Goal: Transaction & Acquisition: Purchase product/service

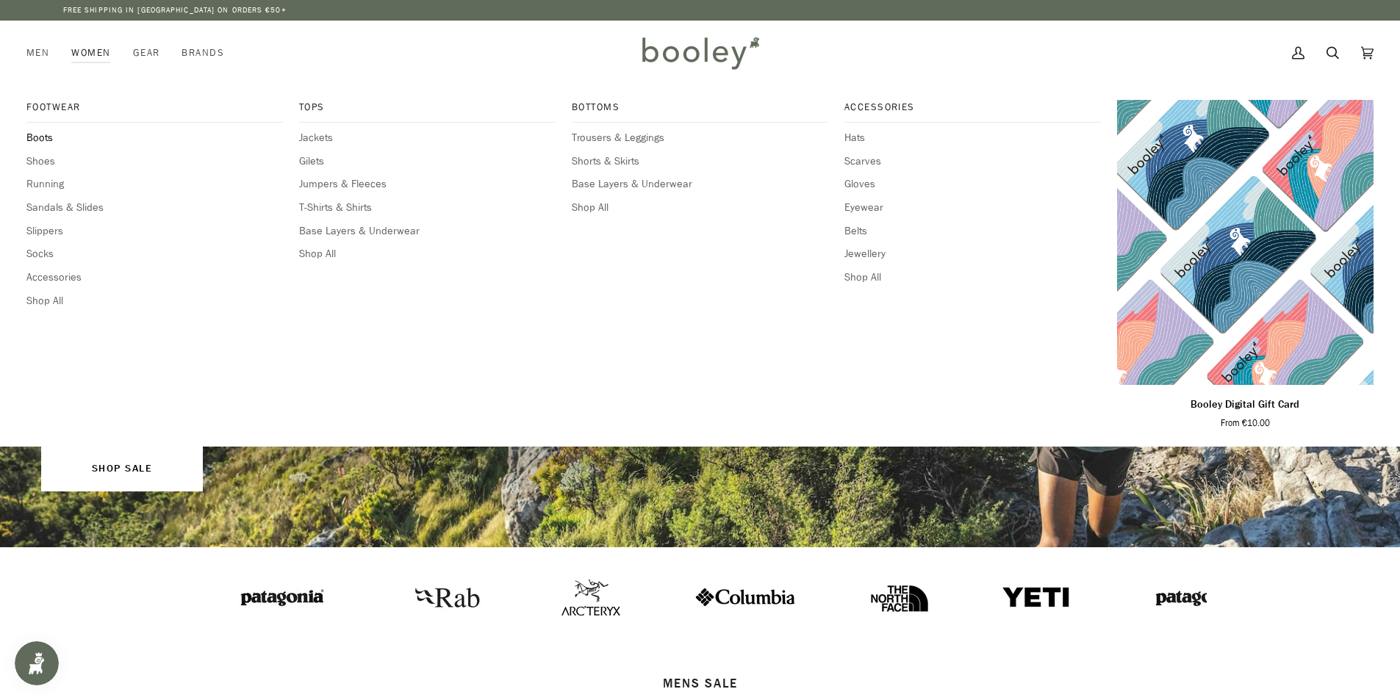
click at [42, 135] on span "Boots" at bounding box center [154, 138] width 257 height 16
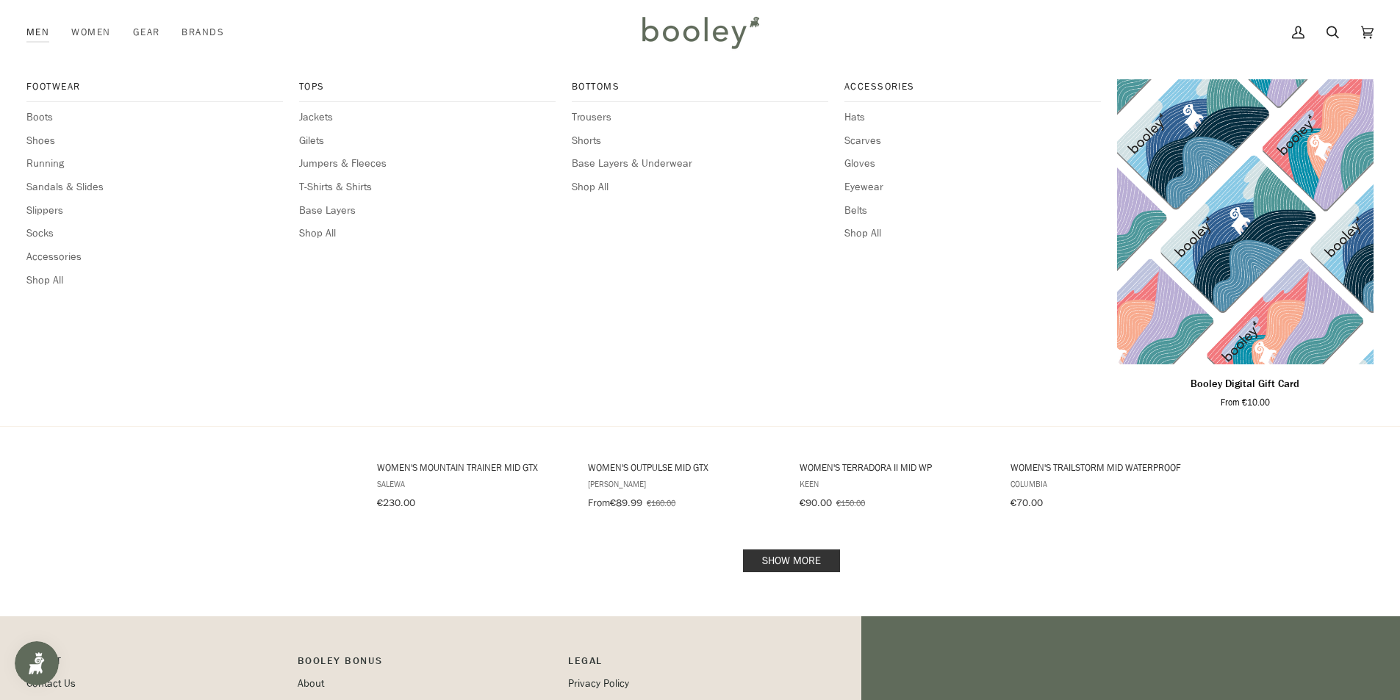
scroll to position [1323, 0]
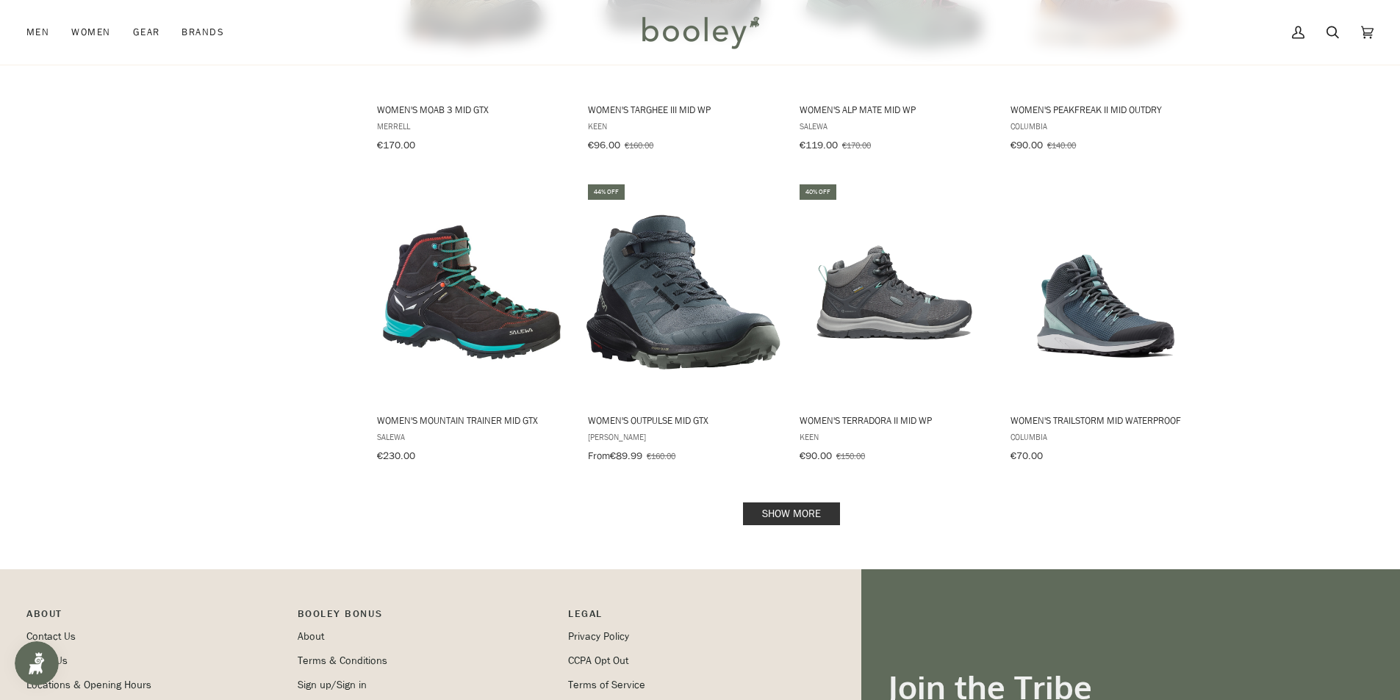
click at [791, 503] on link "Show more" at bounding box center [791, 514] width 97 height 23
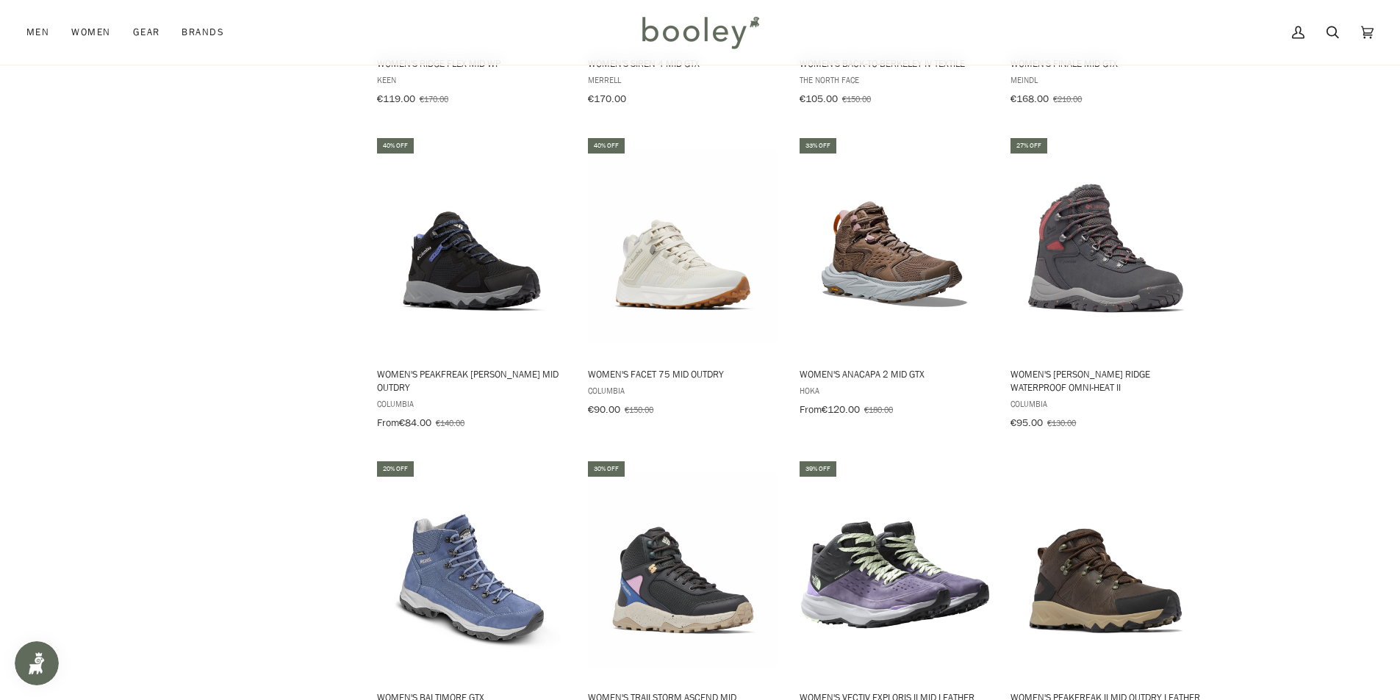
scroll to position [1984, 0]
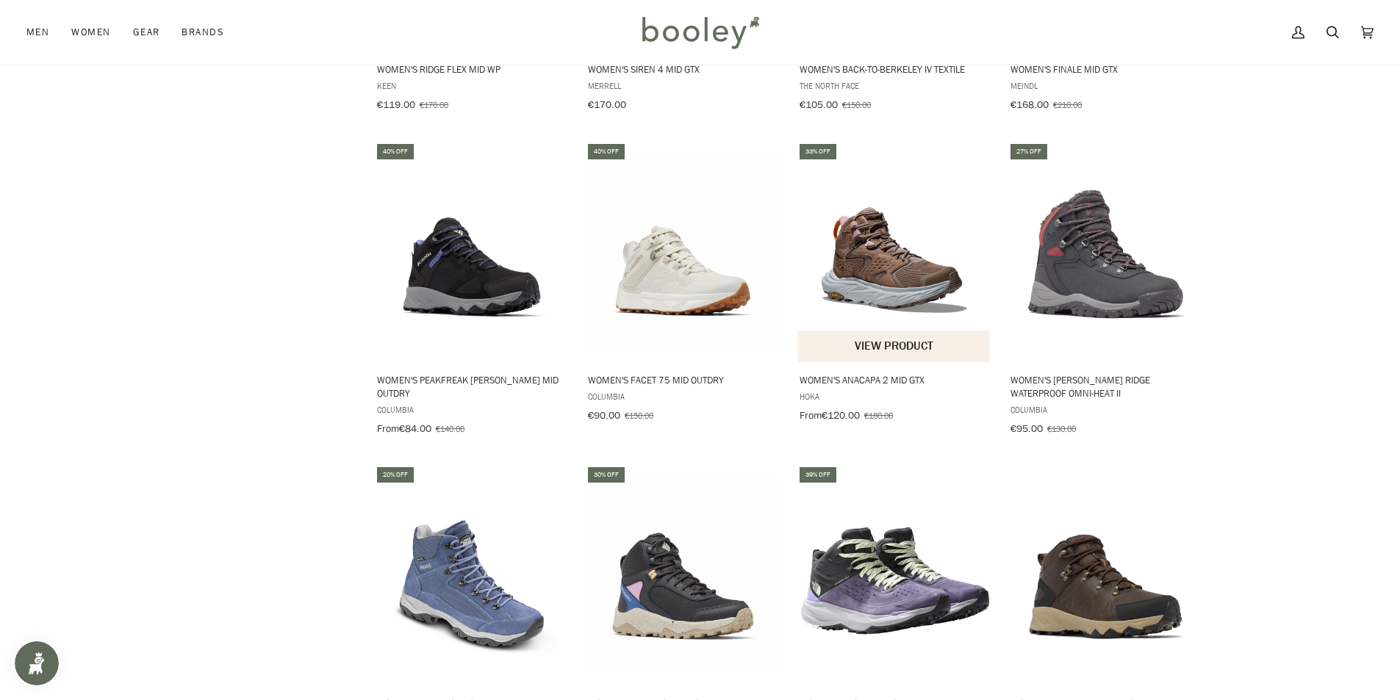
click at [881, 331] on button "View product" at bounding box center [893, 347] width 193 height 32
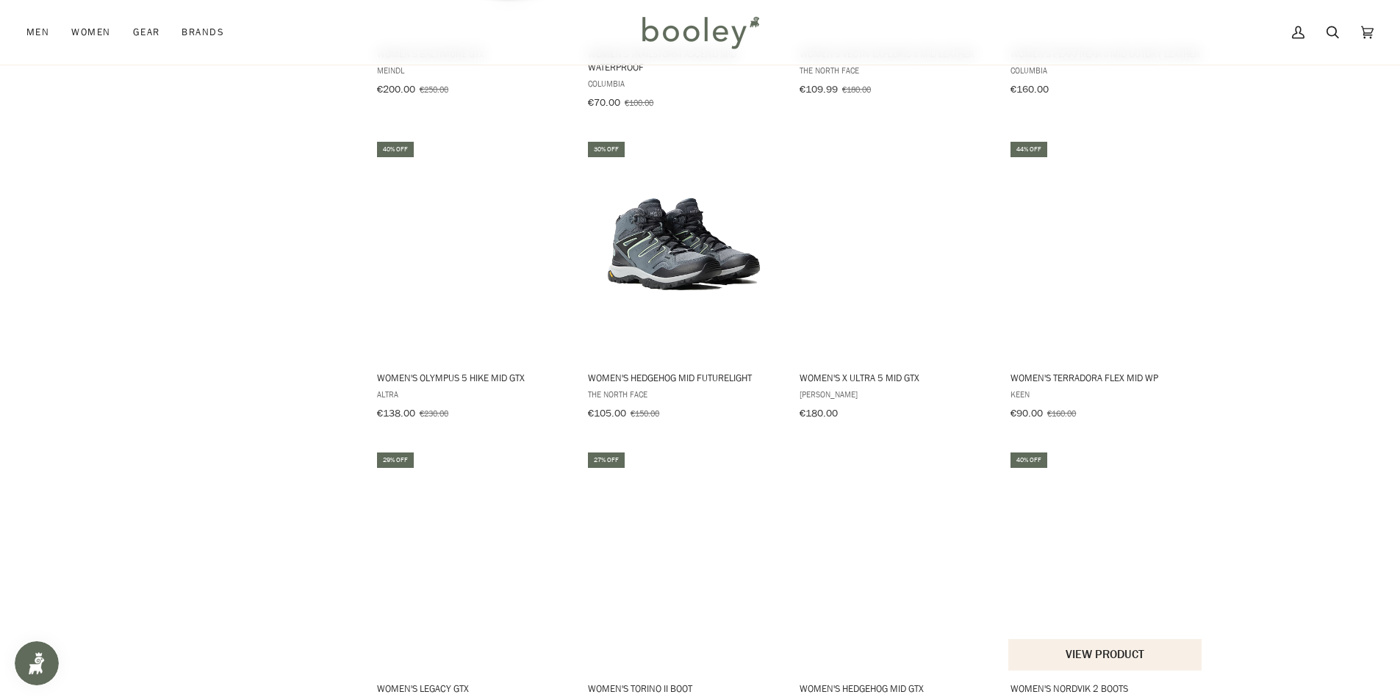
scroll to position [2866, 0]
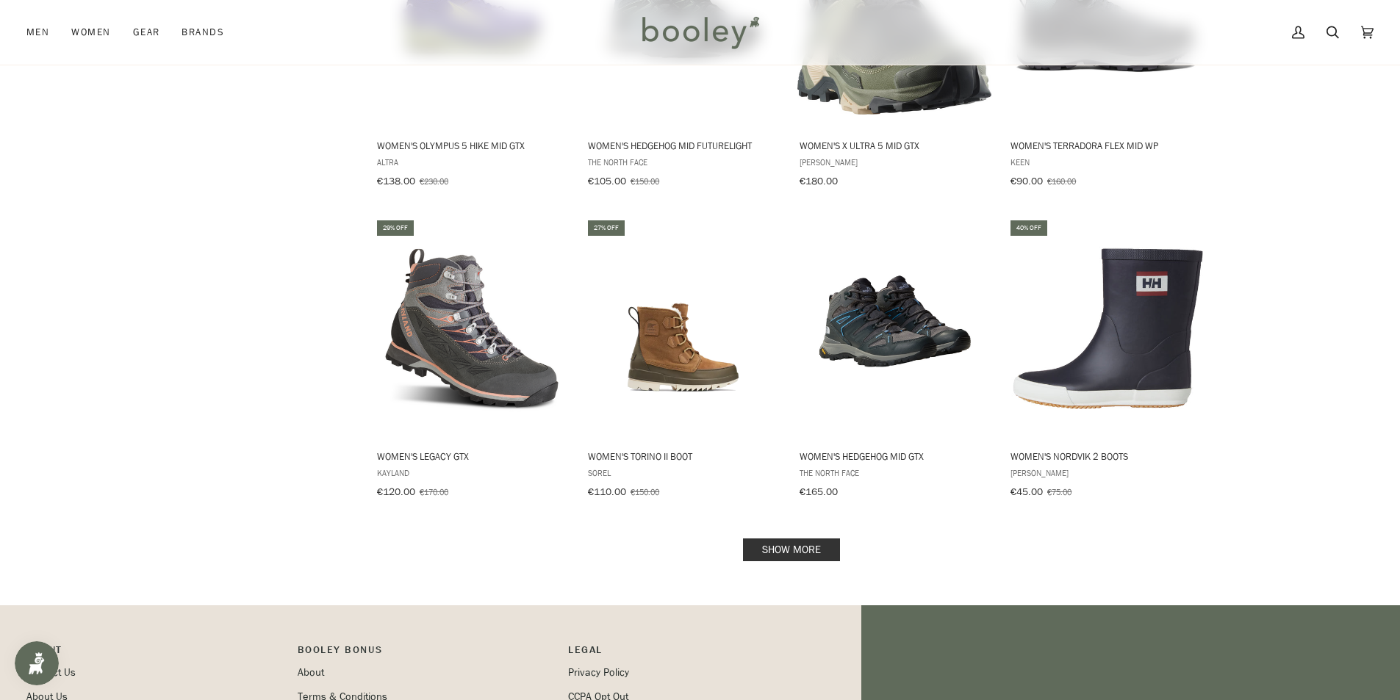
click at [792, 539] on link "Show more" at bounding box center [791, 550] width 97 height 23
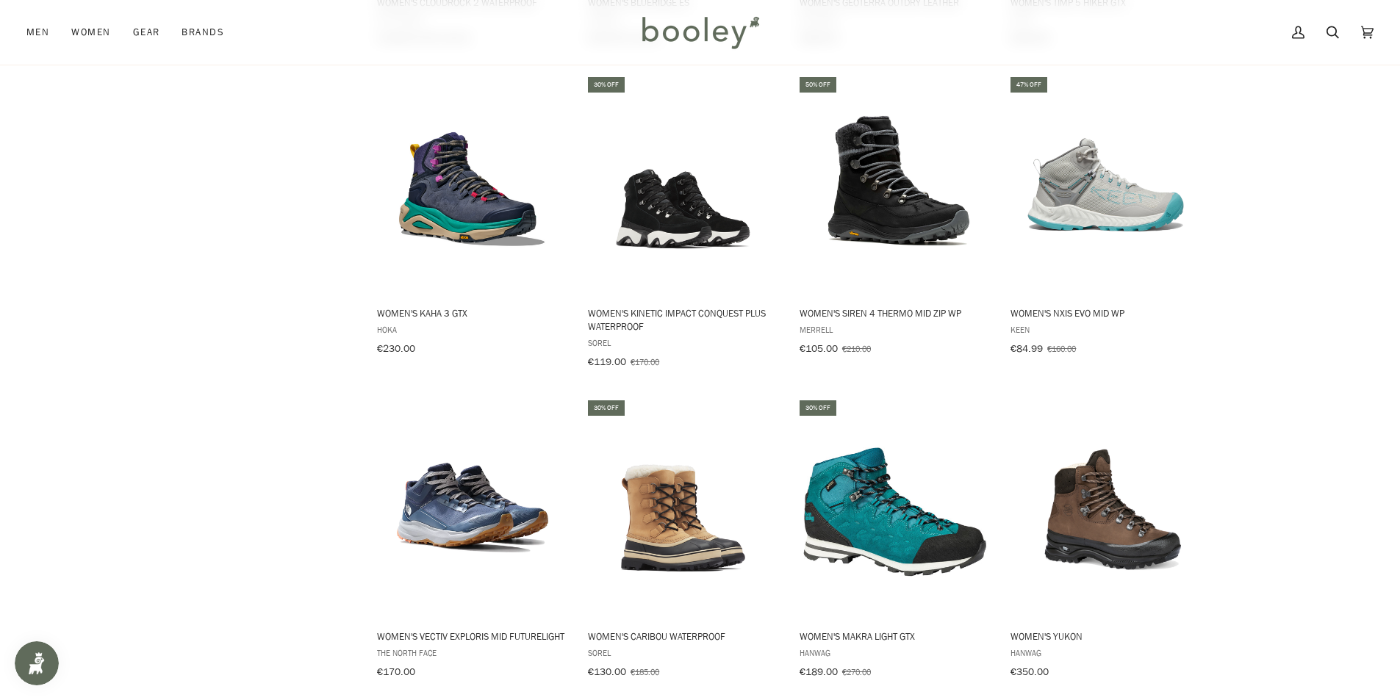
scroll to position [3528, 0]
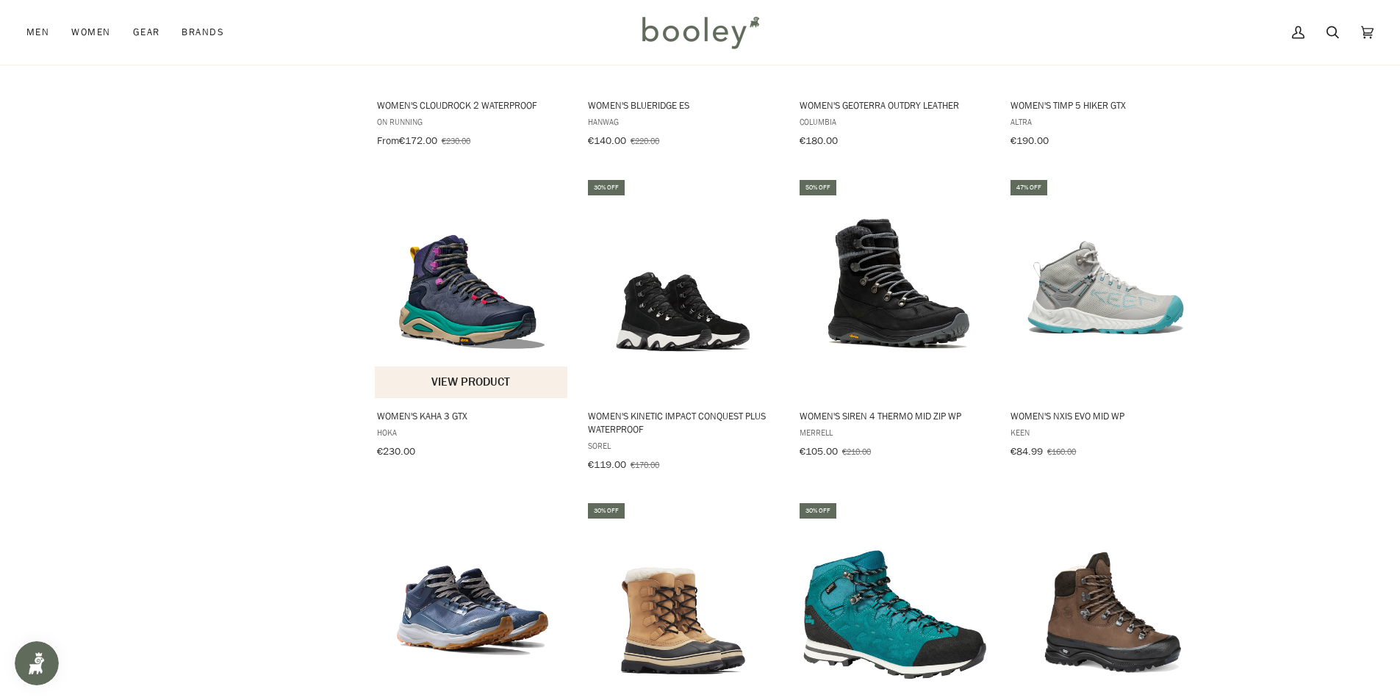
click at [454, 243] on img "Women's Kaha 3 GTX" at bounding box center [472, 287] width 195 height 195
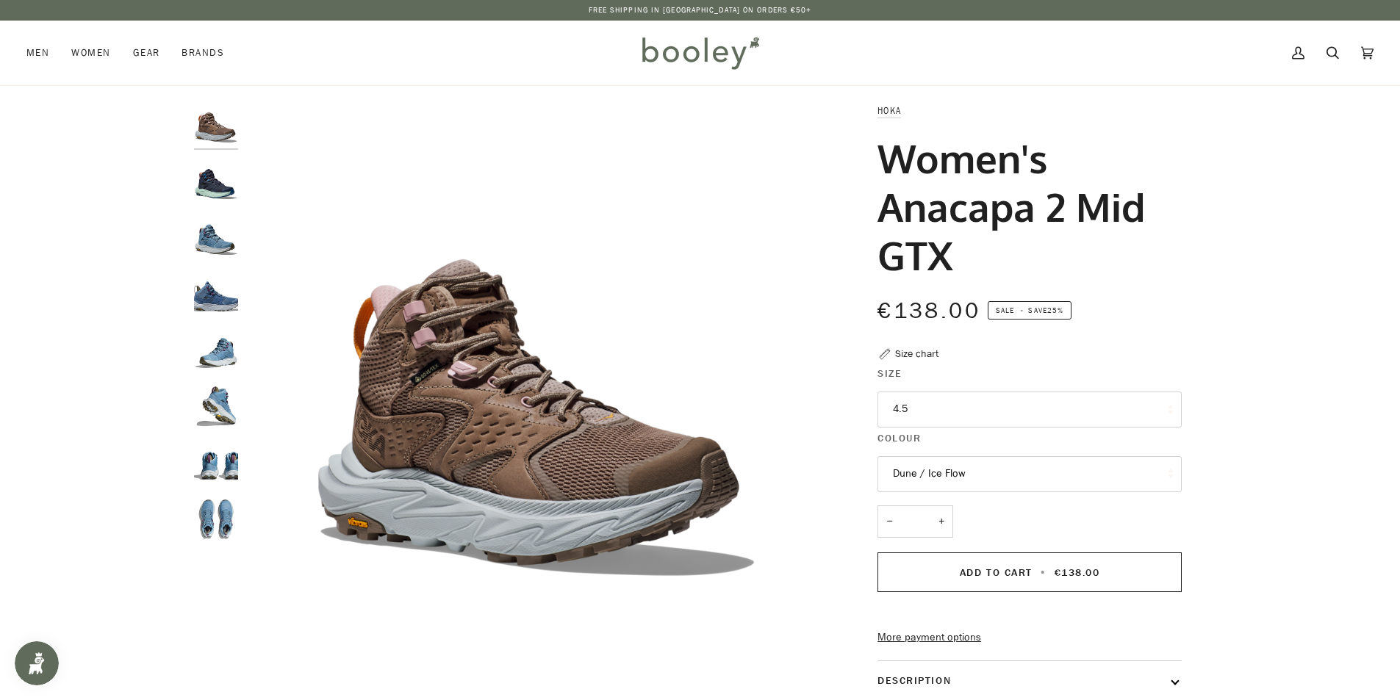
click at [1047, 399] on button "4.5" at bounding box center [1030, 410] width 304 height 36
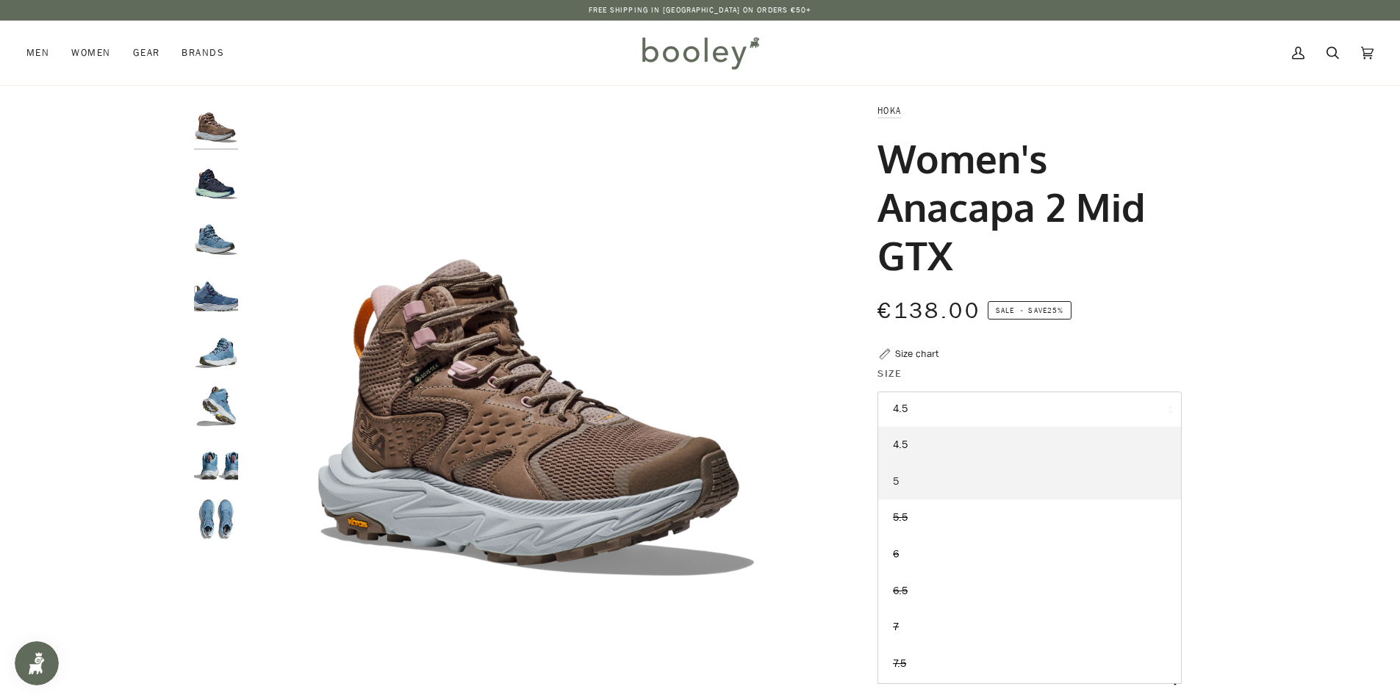
click at [892, 482] on link "5" at bounding box center [1029, 482] width 303 height 37
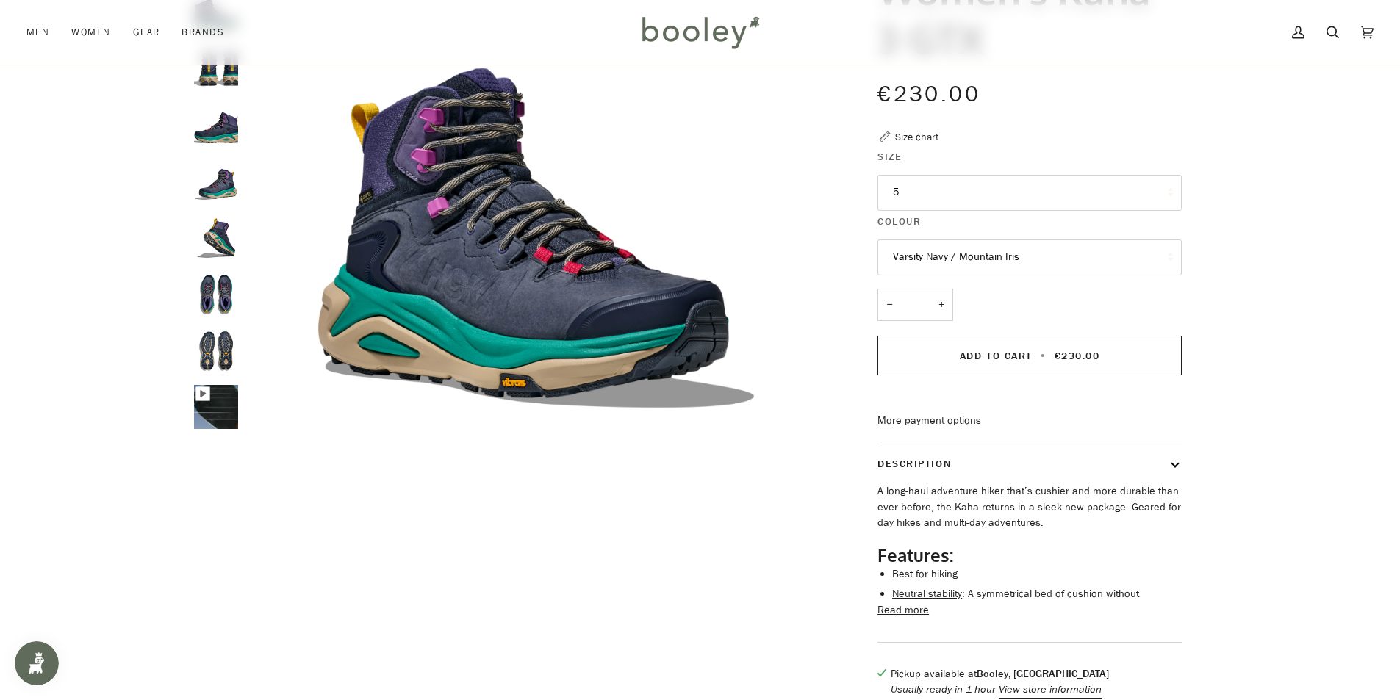
scroll to position [73, 0]
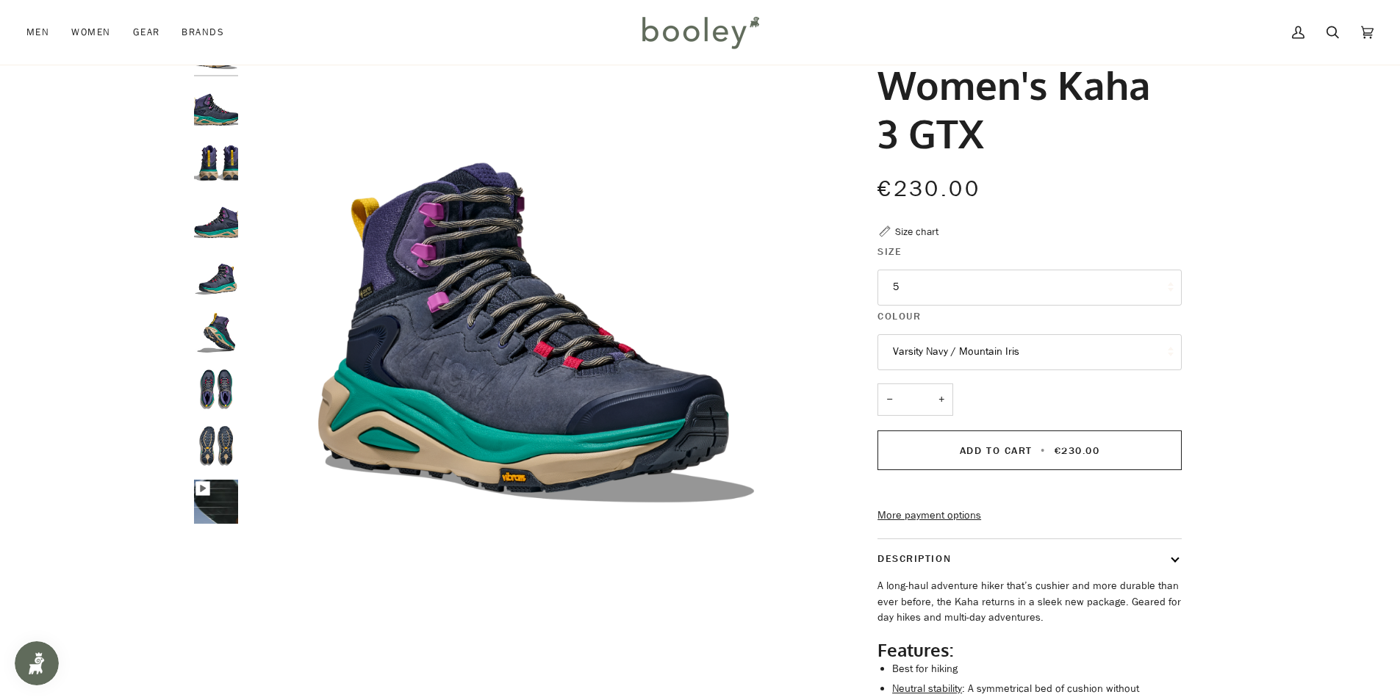
click at [215, 445] on img "Hoka Women's Kaha 3 GTX Varsity Navy / Mountain Iris - Booley Galway" at bounding box center [216, 446] width 44 height 44
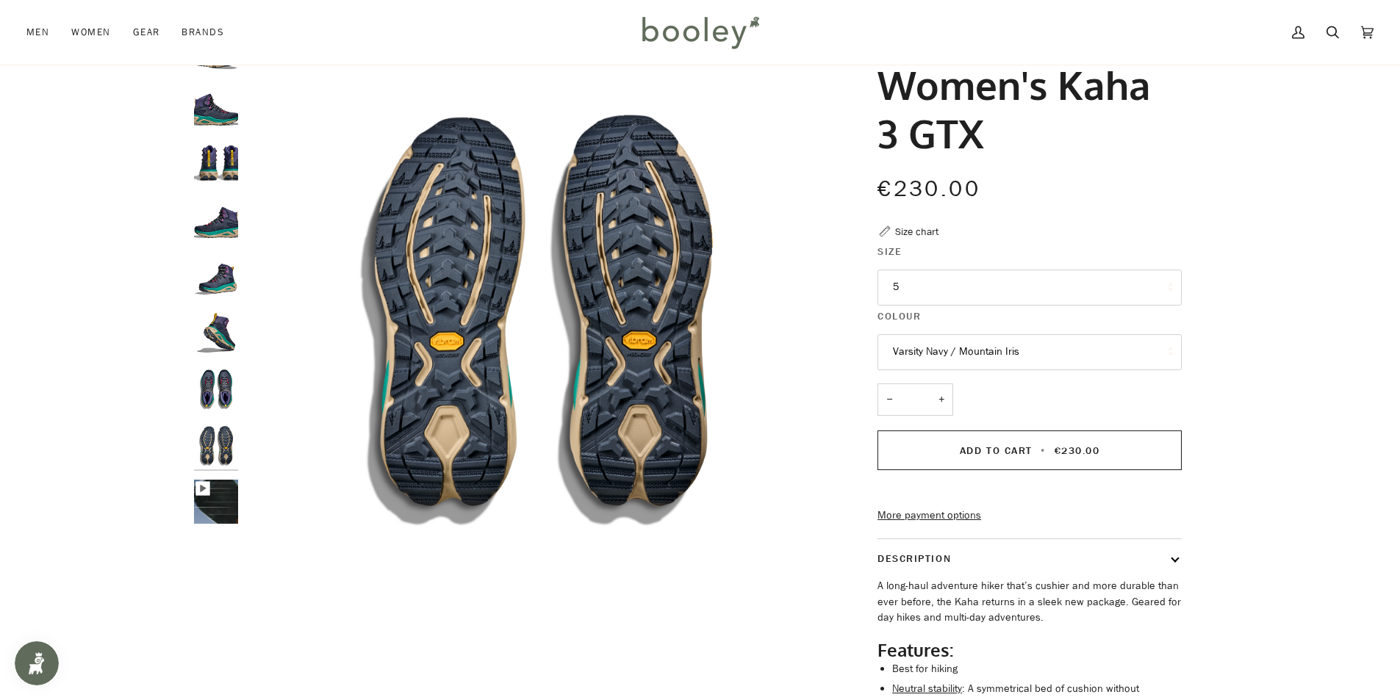
click at [223, 372] on img "Hoka Women's Kaha 3 GTX Varsity Navy / Mountain Iris - Booley Galway" at bounding box center [216, 389] width 44 height 44
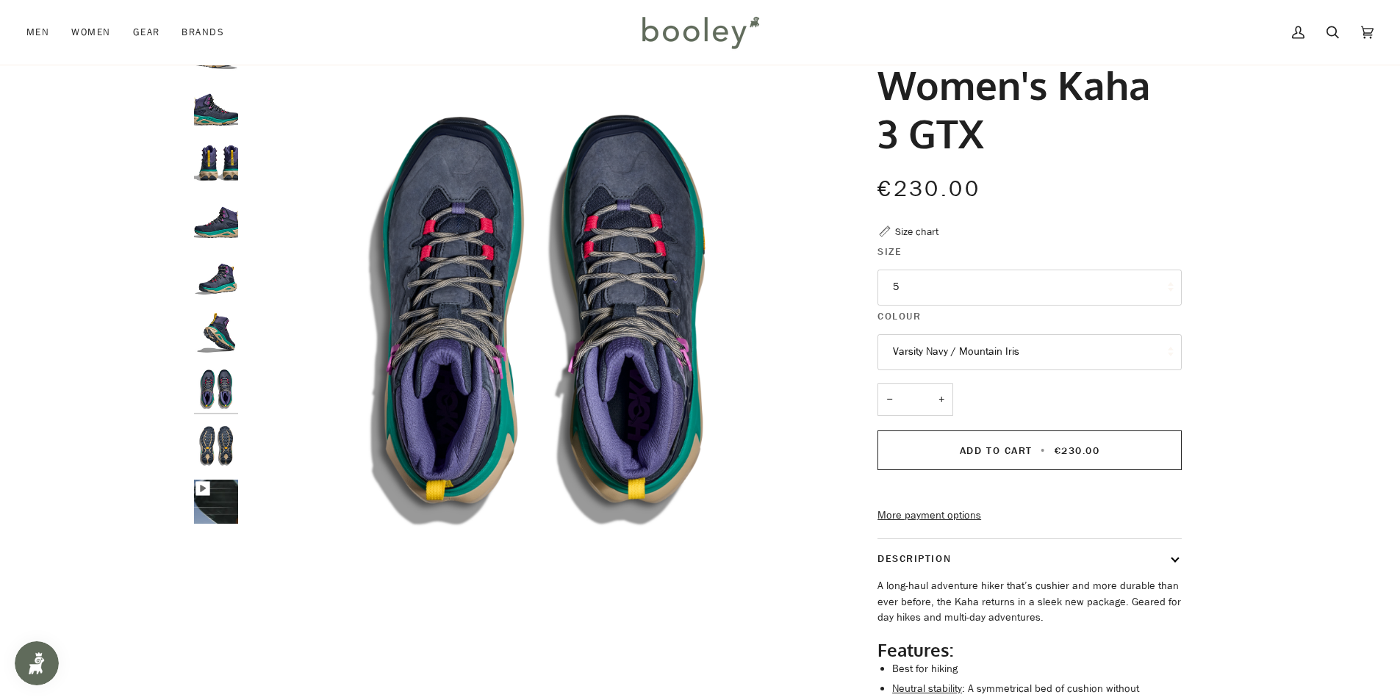
click at [222, 276] on img "Hoka Women's Kaha 3 GTX Varsity Navy / Mountain Iris - Booley Galway" at bounding box center [216, 277] width 44 height 44
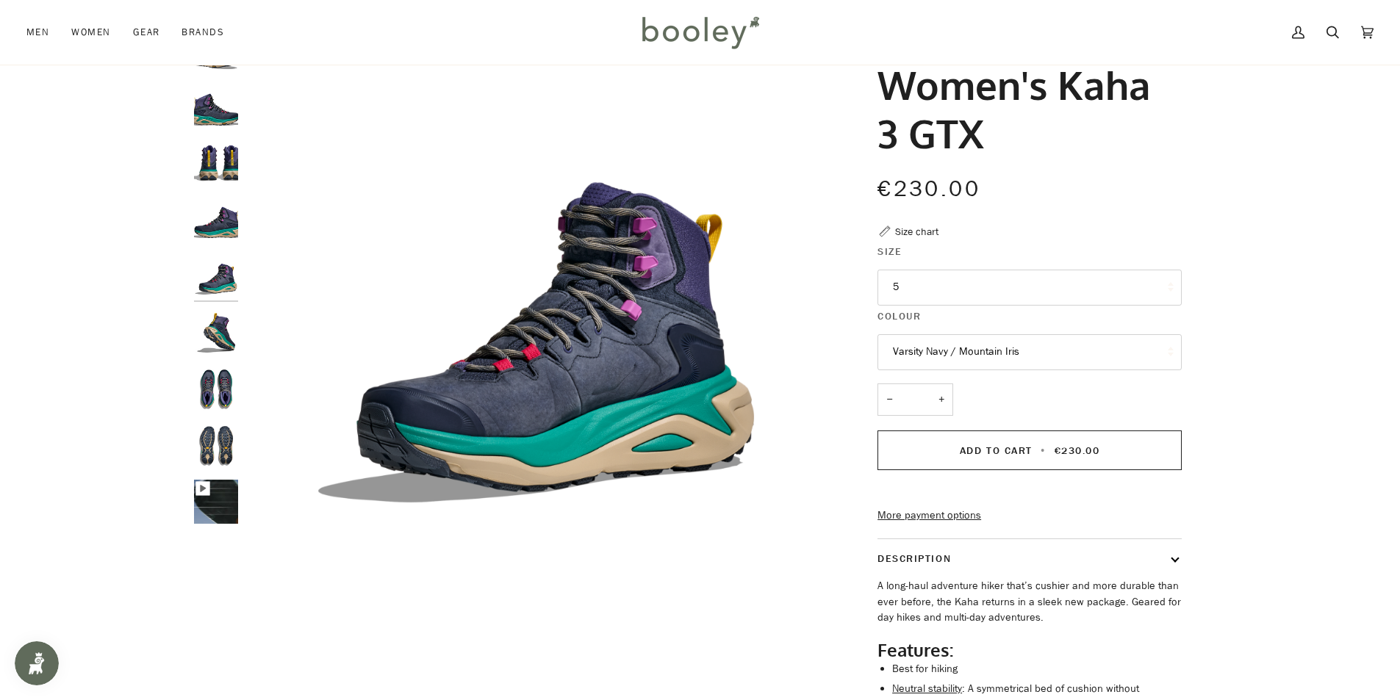
click at [220, 220] on img "Hoka Women's Kaha 3 GTX Varsity Navy / Mountain Iris - Booley Galway" at bounding box center [216, 220] width 44 height 44
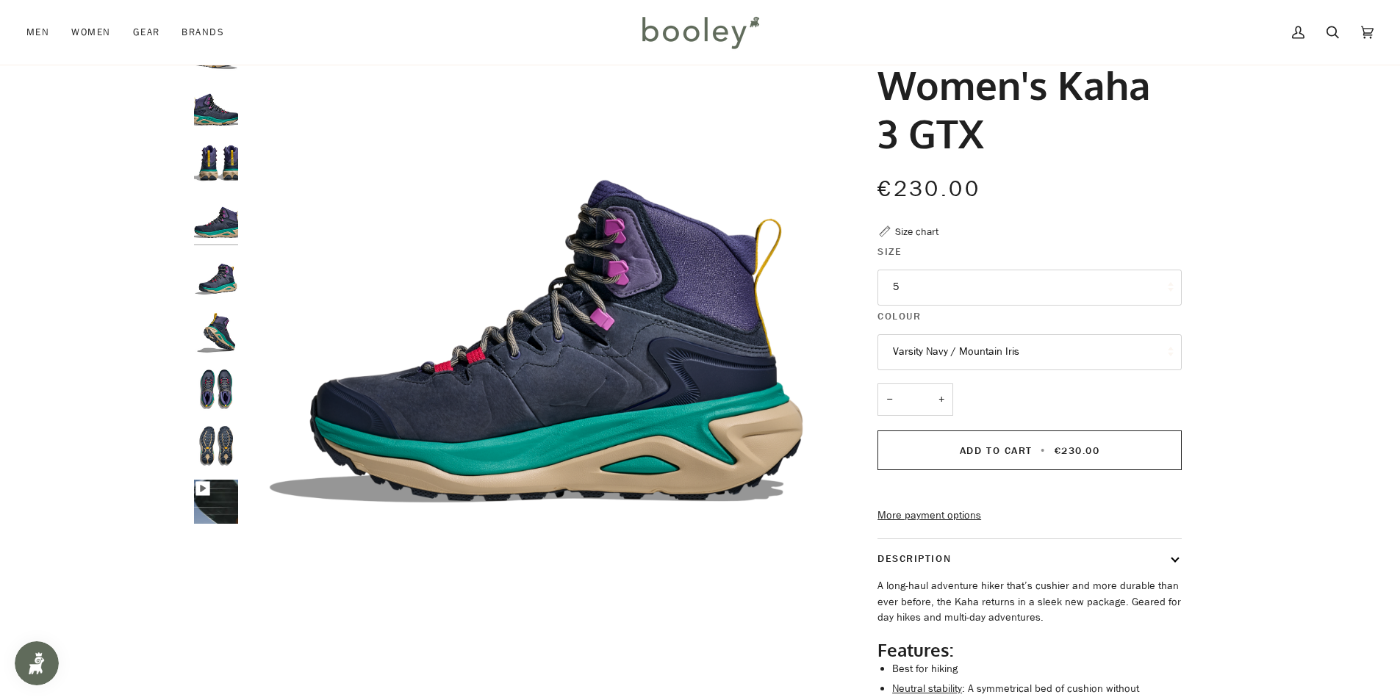
click at [222, 165] on img "Hoka Women's Kaha 3 GTX Varsity Navy / Mountain Iris - Booley Galway" at bounding box center [216, 164] width 44 height 44
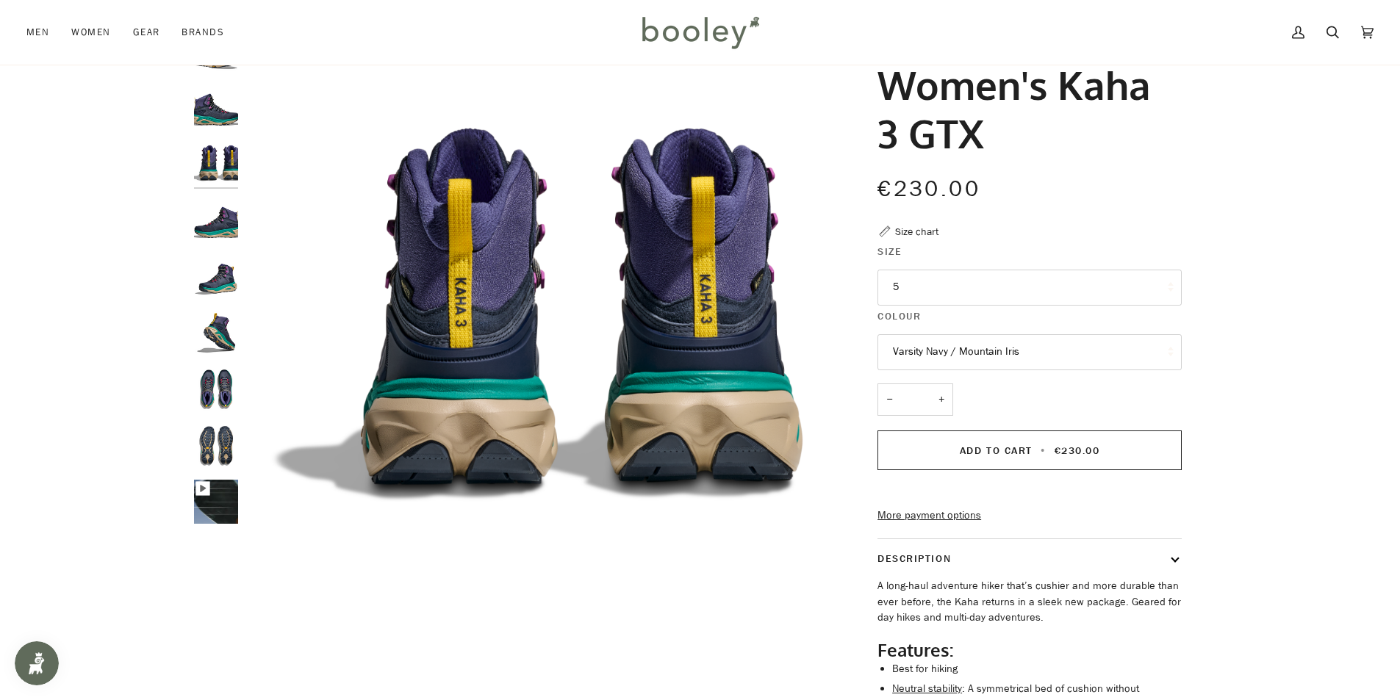
click at [215, 107] on img "Hoka Women's Kaha 3 GTX Varsity Navy / Mountain Iris - Booley Galway" at bounding box center [216, 108] width 44 height 44
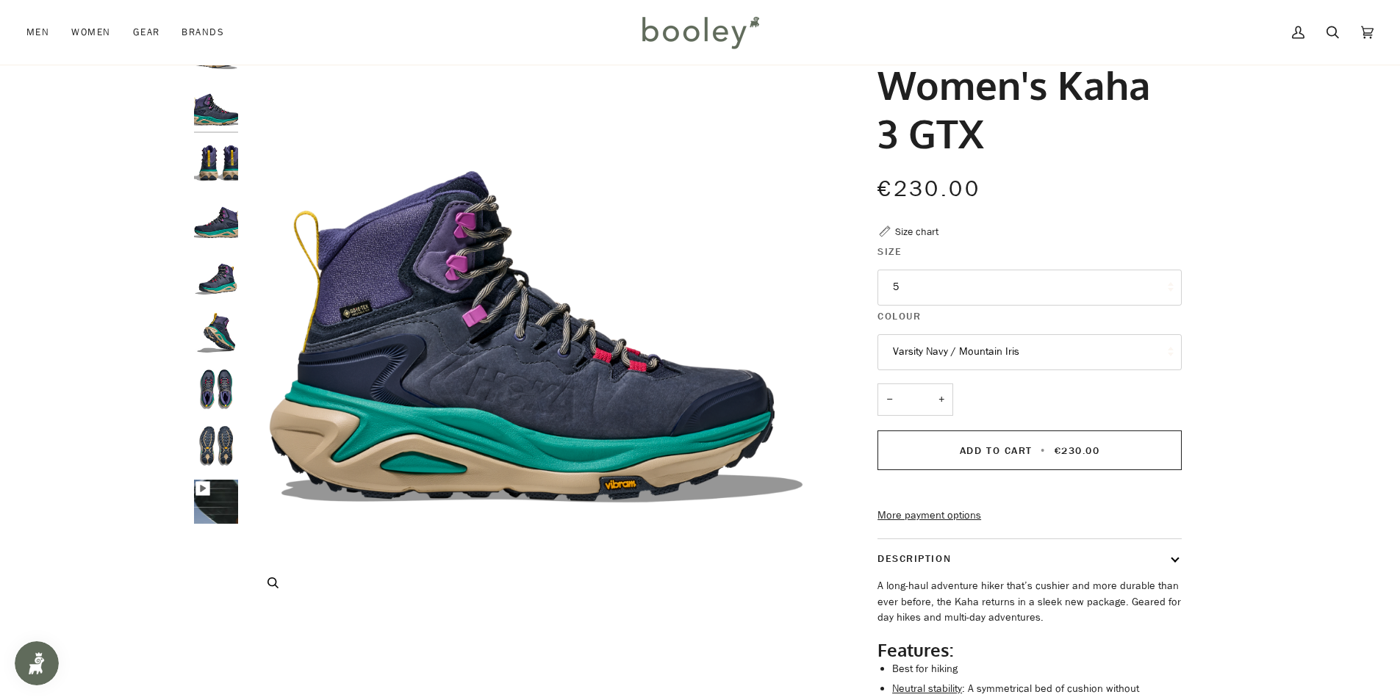
scroll to position [0, 0]
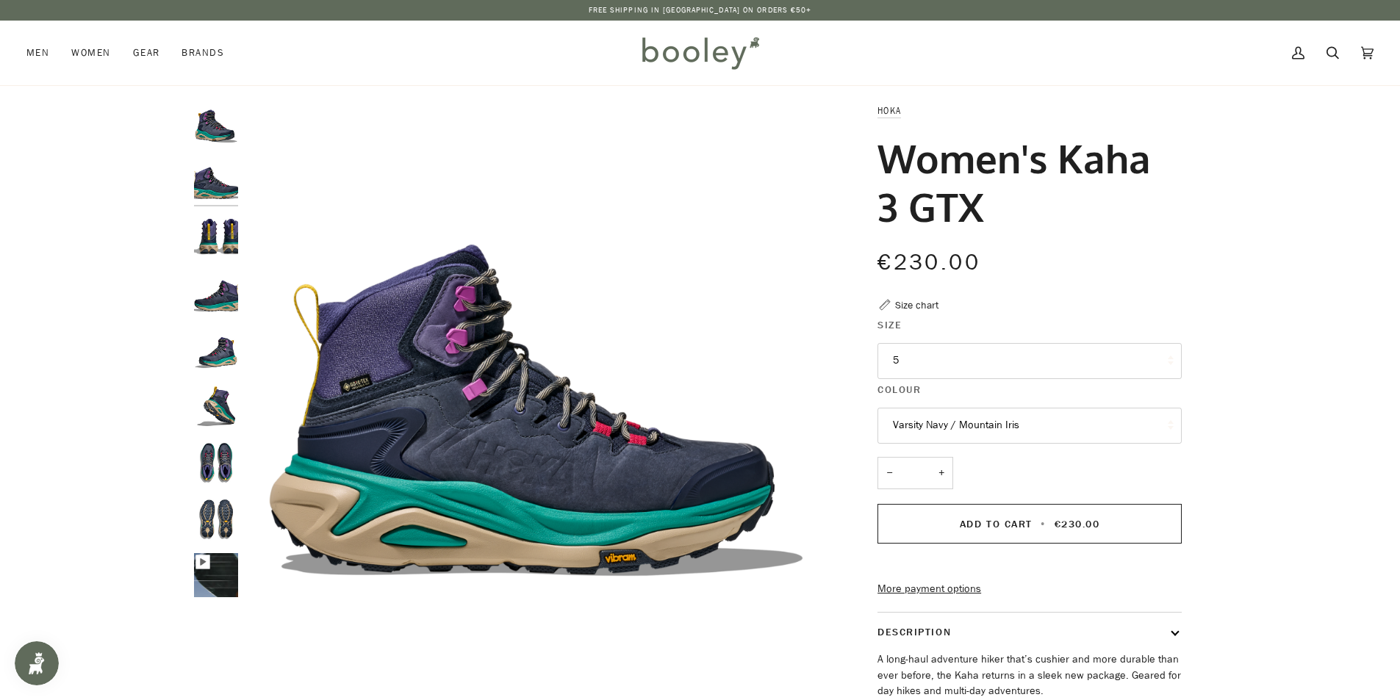
click at [216, 125] on img "Hoka Women's Kaha 3 GTX Varsity Navy / Mountain Iris - Booley Galway" at bounding box center [216, 125] width 44 height 44
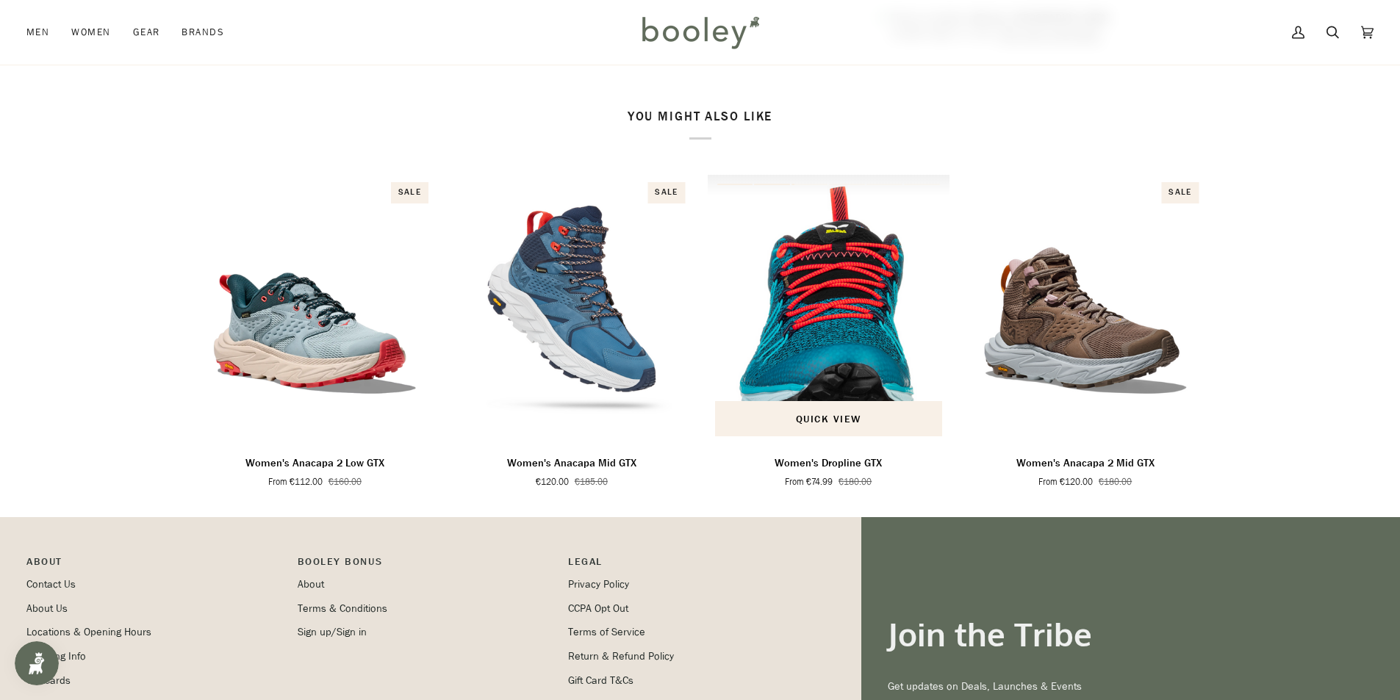
scroll to position [882, 0]
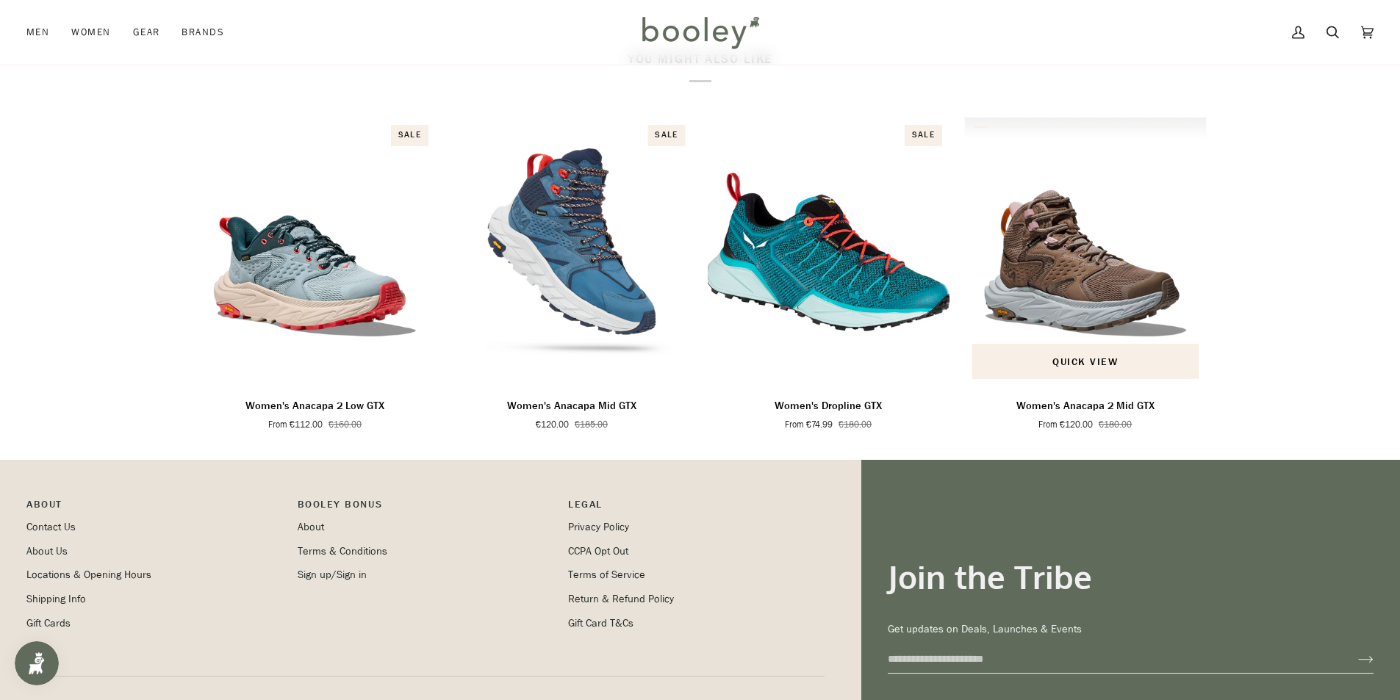
click at [1093, 295] on img "Women's Anacapa 2 Mid GTX" at bounding box center [1085, 252] width 243 height 269
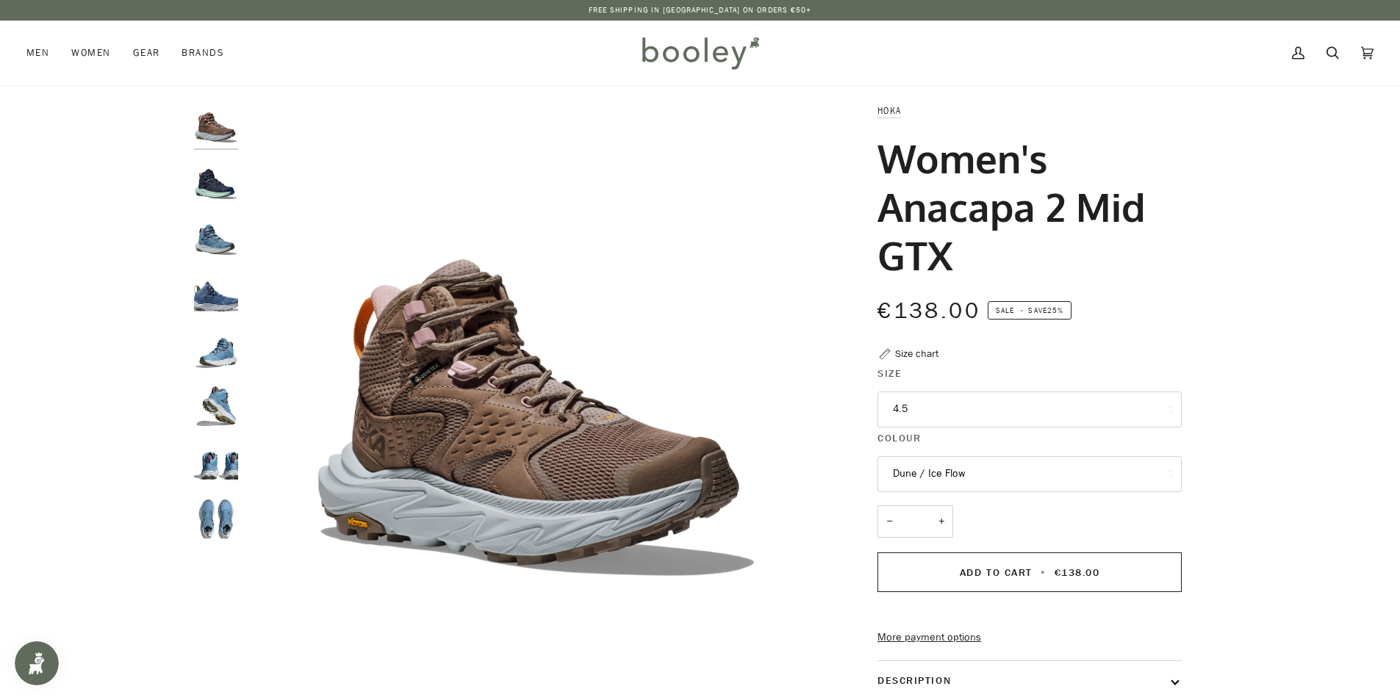
click at [226, 354] on img "Hoka Women's Anacapa 2 Mid GTX Dusk / Illusion - Booley Galway" at bounding box center [216, 351] width 44 height 44
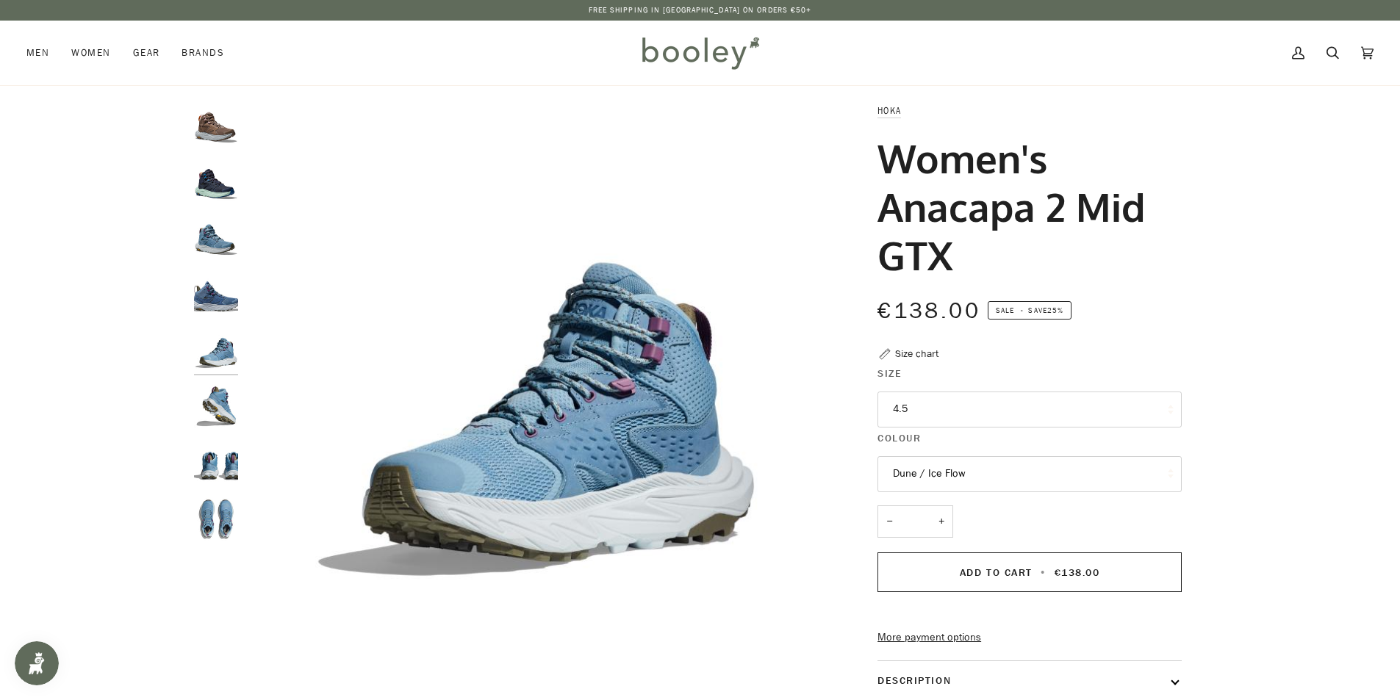
click at [214, 407] on img "Hoka Women's Anacapa 2 Mid GTX Dusk / Illusion - Booley Galway" at bounding box center [216, 406] width 44 height 44
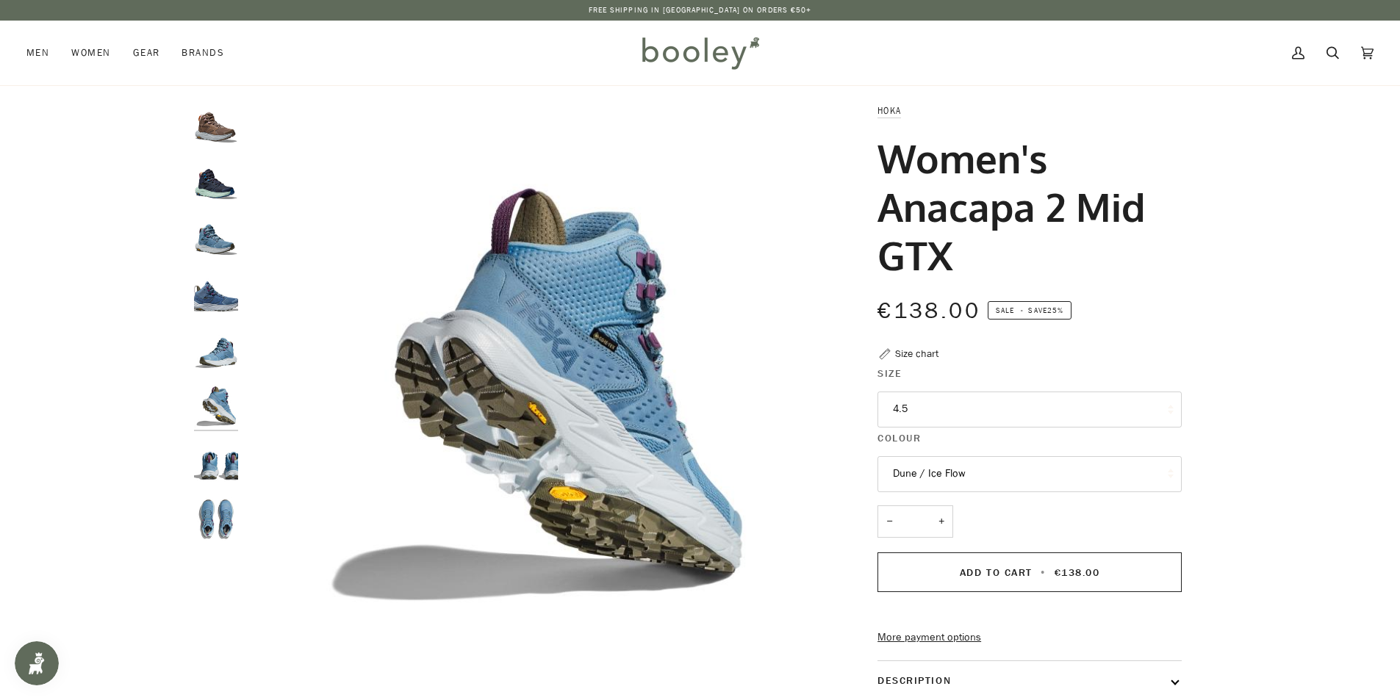
click at [213, 468] on img "Hoka Women's Anacapa 2 Mid GTX Dusk / Illusion - Booley Galway" at bounding box center [216, 463] width 44 height 44
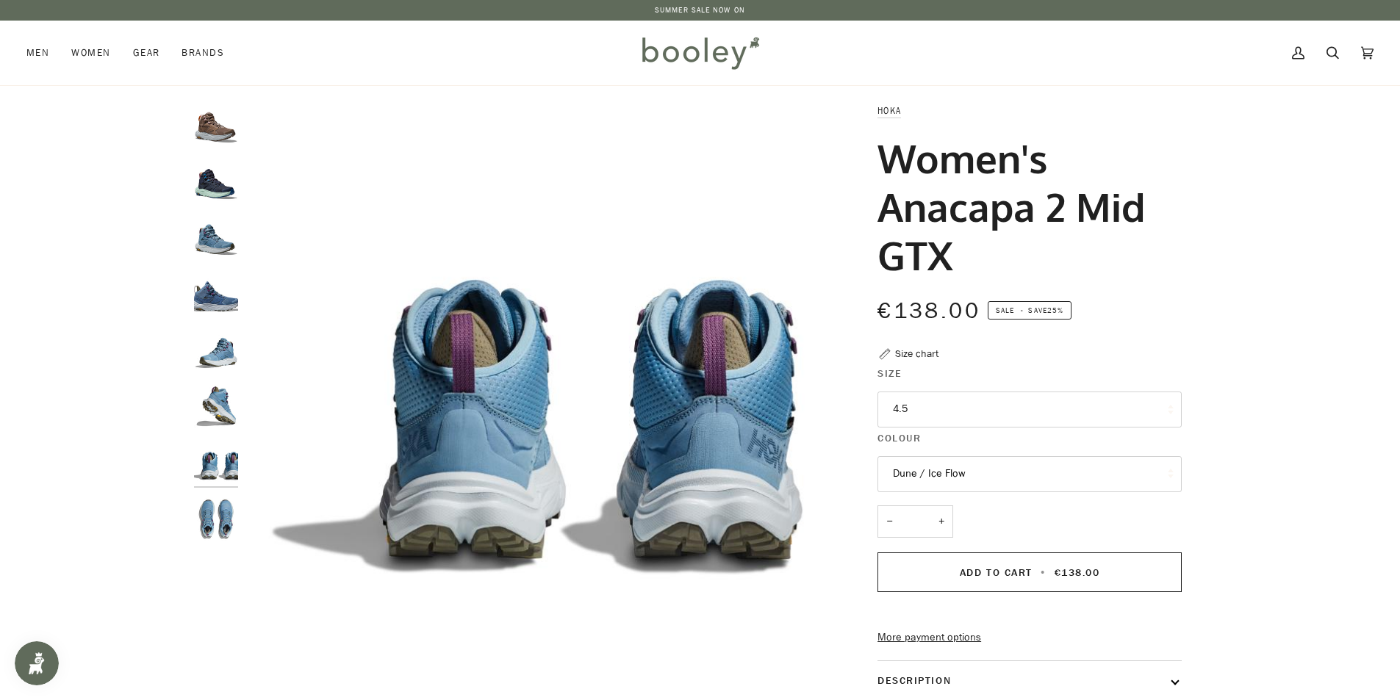
click at [209, 233] on img "Hoka Women's Anacapa 2 Mid GTX Dusk / Illusion - Booley Galway" at bounding box center [216, 237] width 44 height 44
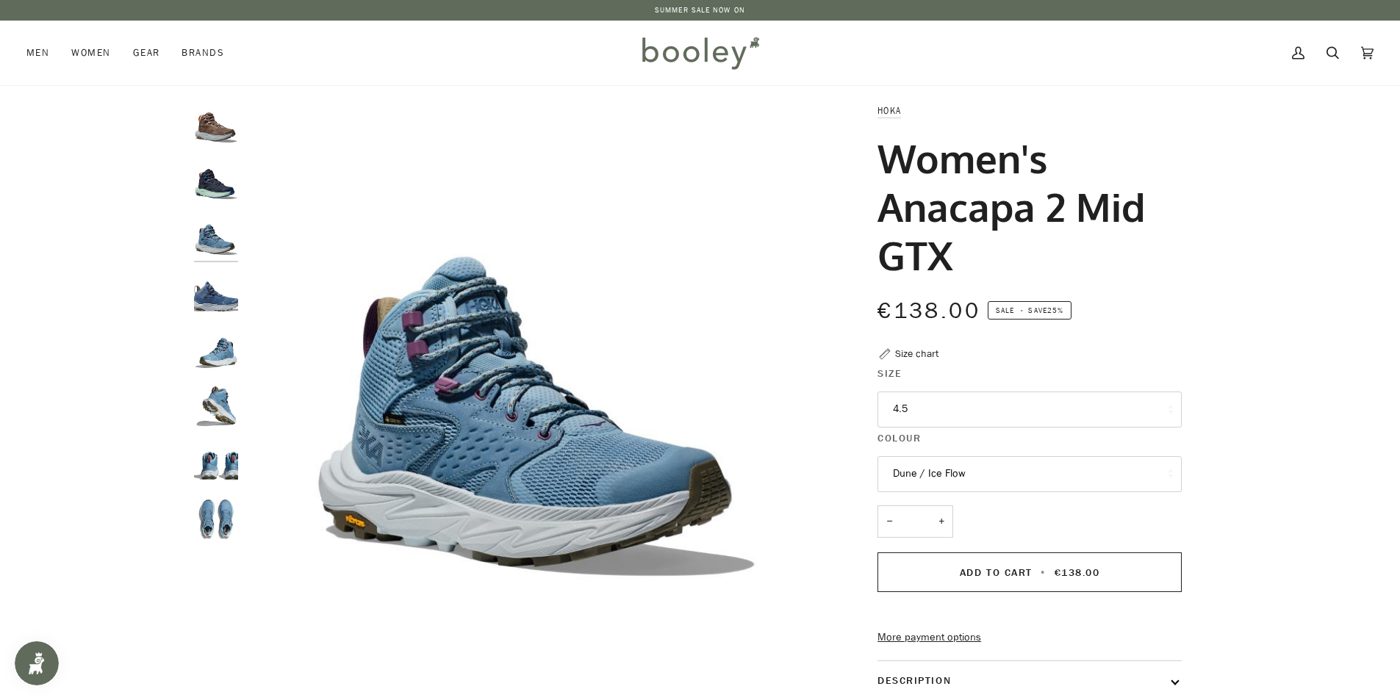
click at [209, 184] on img "Hoka Women's Anacapa 2 Mid GTX Varsity Navy / Aqua Breeze - Booley Galway" at bounding box center [216, 181] width 44 height 44
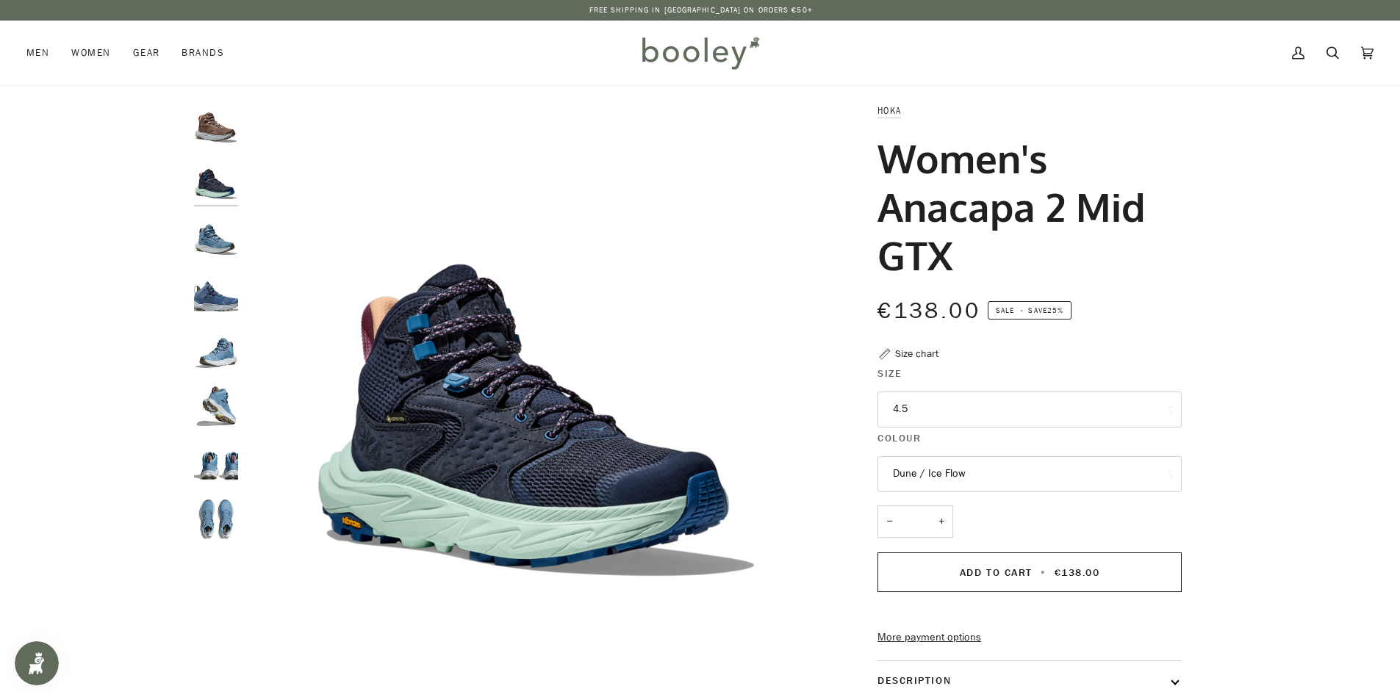
click at [209, 127] on img "Hoka Women's Anacapa 2 Mid GTX Dune / Ice Flow - Booley Galway" at bounding box center [216, 125] width 44 height 44
